Goal: Entertainment & Leisure: Consume media (video, audio)

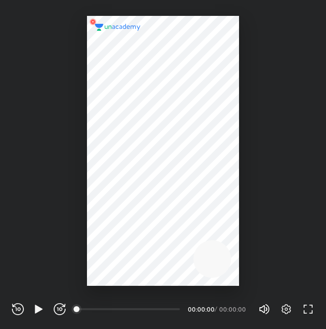
click at [134, 197] on div at bounding box center [163, 151] width 152 height 270
click at [177, 194] on div at bounding box center [163, 151] width 152 height 270
click at [200, 195] on div at bounding box center [163, 151] width 152 height 270
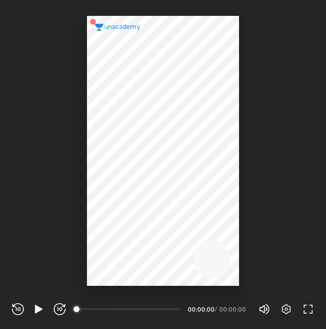
click at [200, 176] on div at bounding box center [163, 151] width 152 height 270
click at [210, 180] on div at bounding box center [163, 151] width 152 height 270
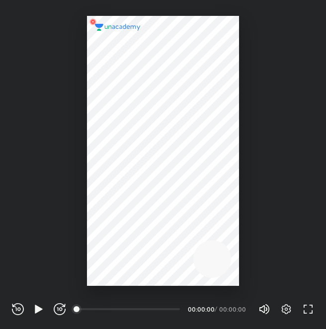
click at [210, 180] on div at bounding box center [163, 151] width 152 height 270
click at [226, 182] on div at bounding box center [163, 151] width 152 height 270
click at [250, 185] on div at bounding box center [163, 143] width 326 height 286
